Goal: Information Seeking & Learning: Learn about a topic

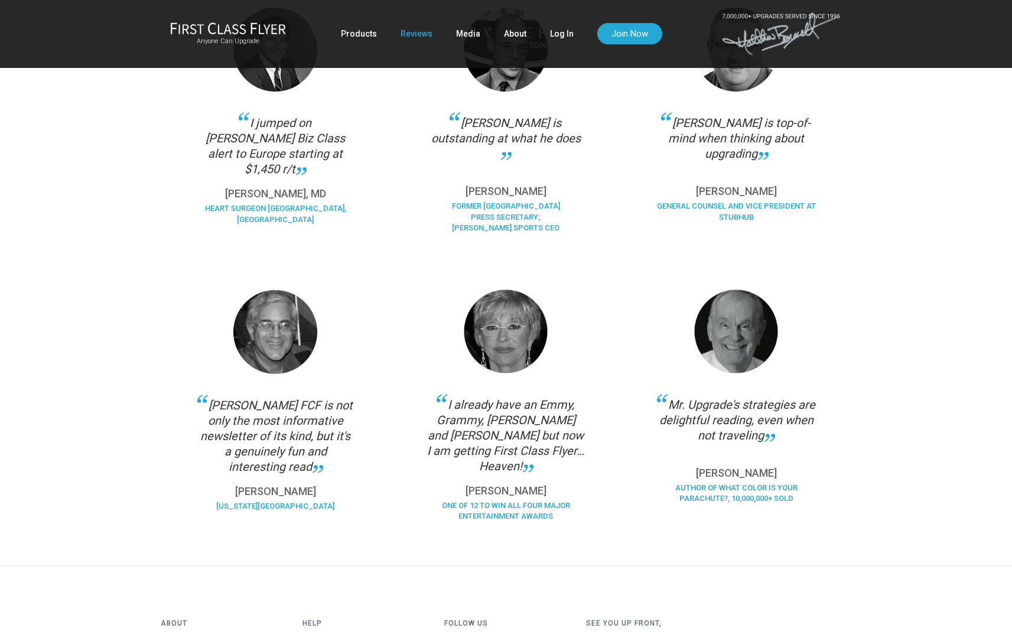
scroll to position [837, 0]
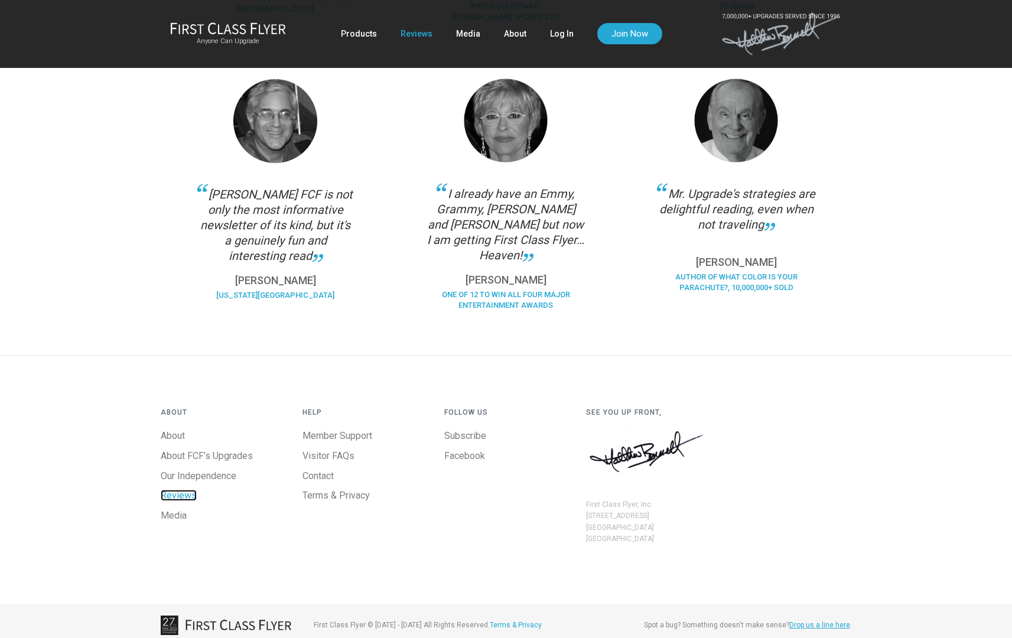
click at [186, 490] on link "Reviews" at bounding box center [179, 495] width 36 height 11
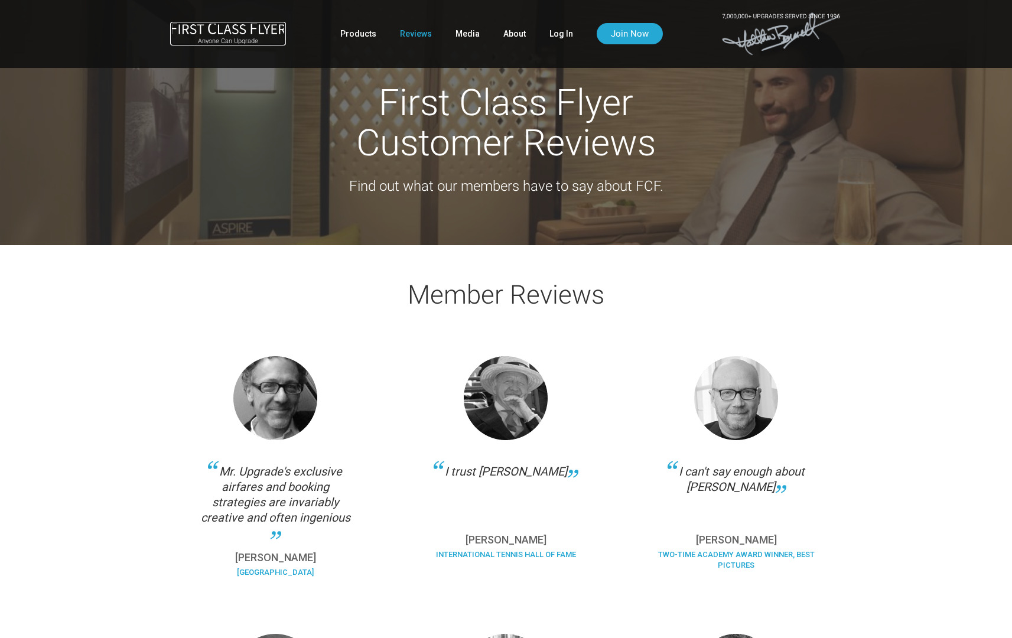
click at [231, 31] on img at bounding box center [228, 28] width 116 height 12
